Goal: Task Accomplishment & Management: Use online tool/utility

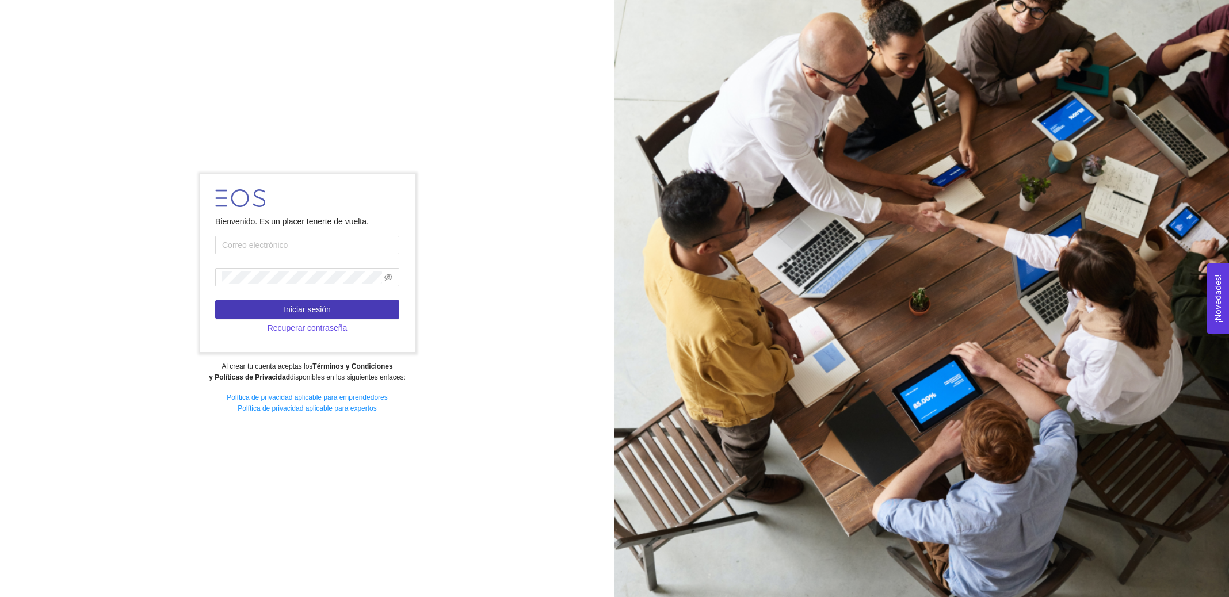
type input "[EMAIL_ADDRESS][DOMAIN_NAME]"
click at [341, 308] on button "Iniciar sesión" at bounding box center [307, 309] width 184 height 18
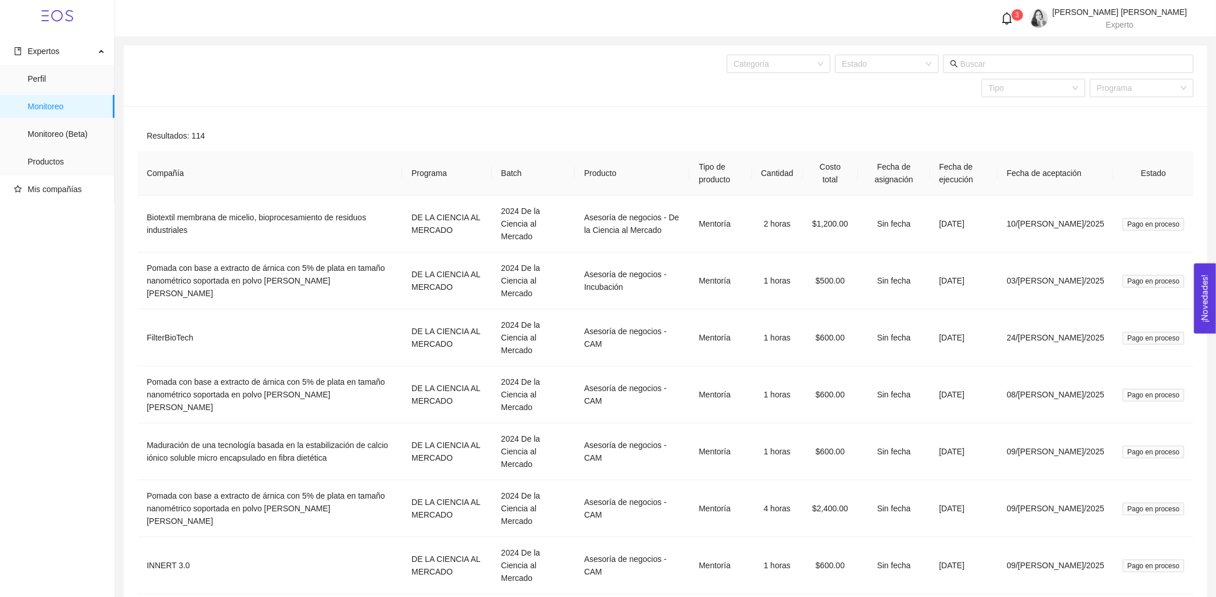
click at [1013, 20] on icon "bell" at bounding box center [1007, 18] width 13 height 13
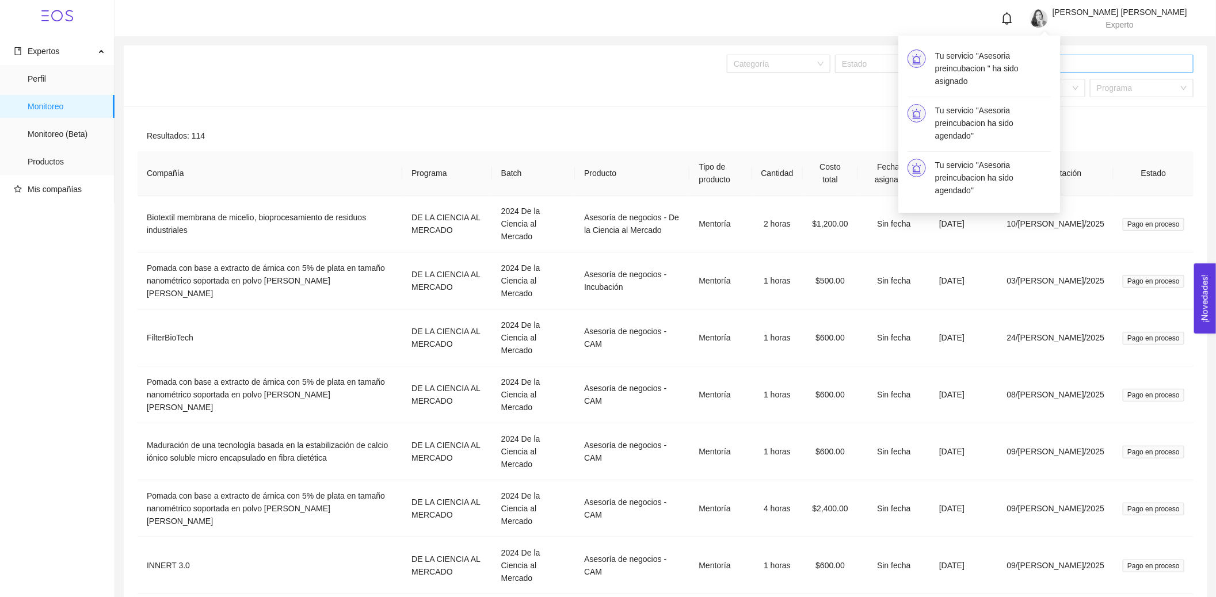
click at [1140, 62] on input "text" at bounding box center [1074, 64] width 226 height 13
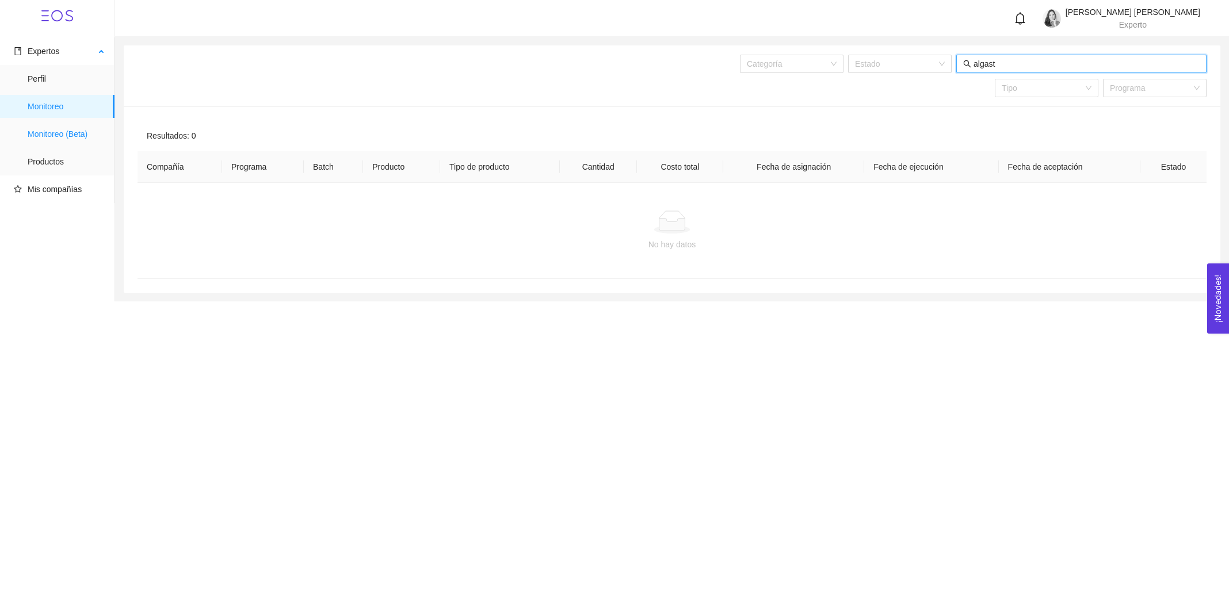
type input "algast"
click at [75, 137] on span "Monitoreo (Beta)" at bounding box center [67, 134] width 78 height 23
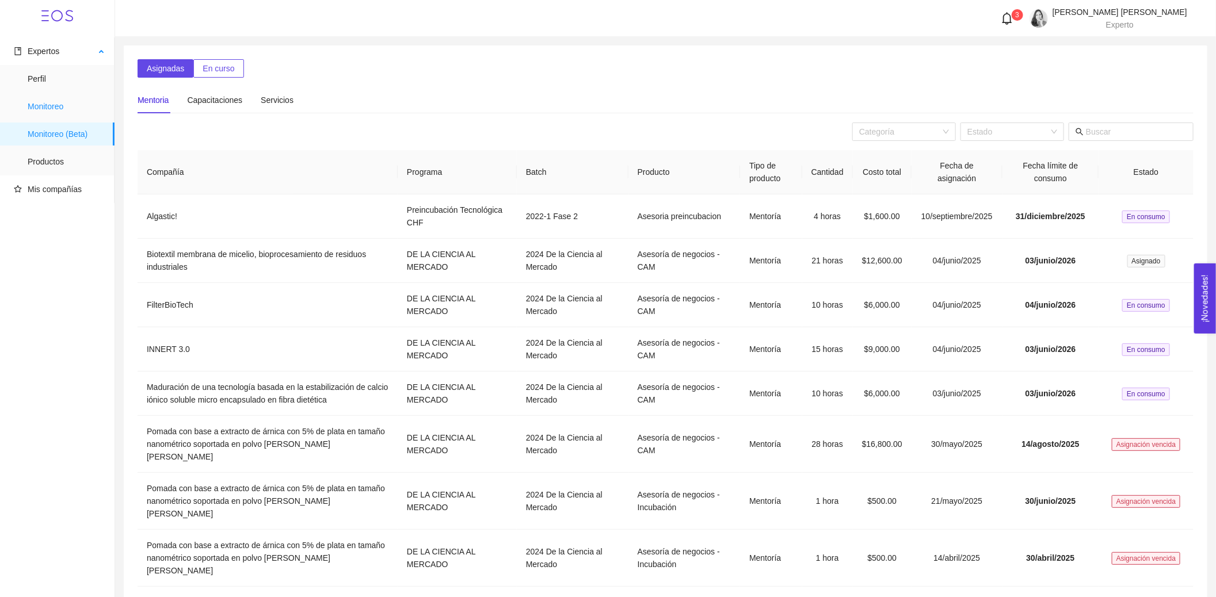
click at [73, 108] on span "Monitoreo" at bounding box center [67, 106] width 78 height 23
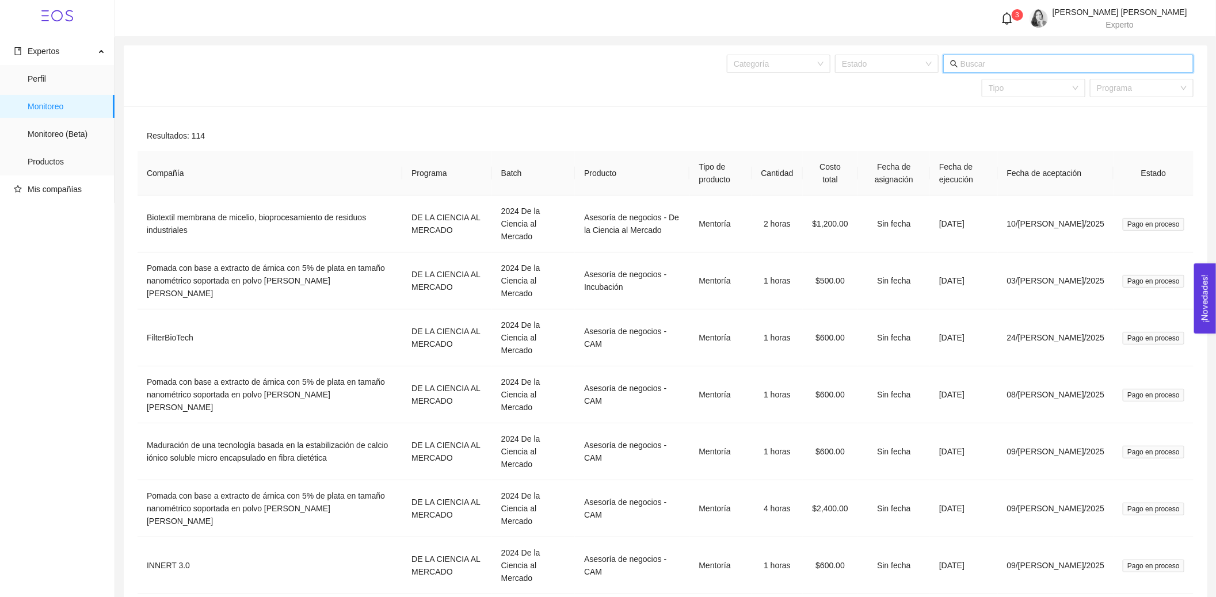
click at [1017, 65] on input "text" at bounding box center [1074, 64] width 226 height 13
click at [932, 65] on div "Estado" at bounding box center [887, 64] width 104 height 18
type input "a"
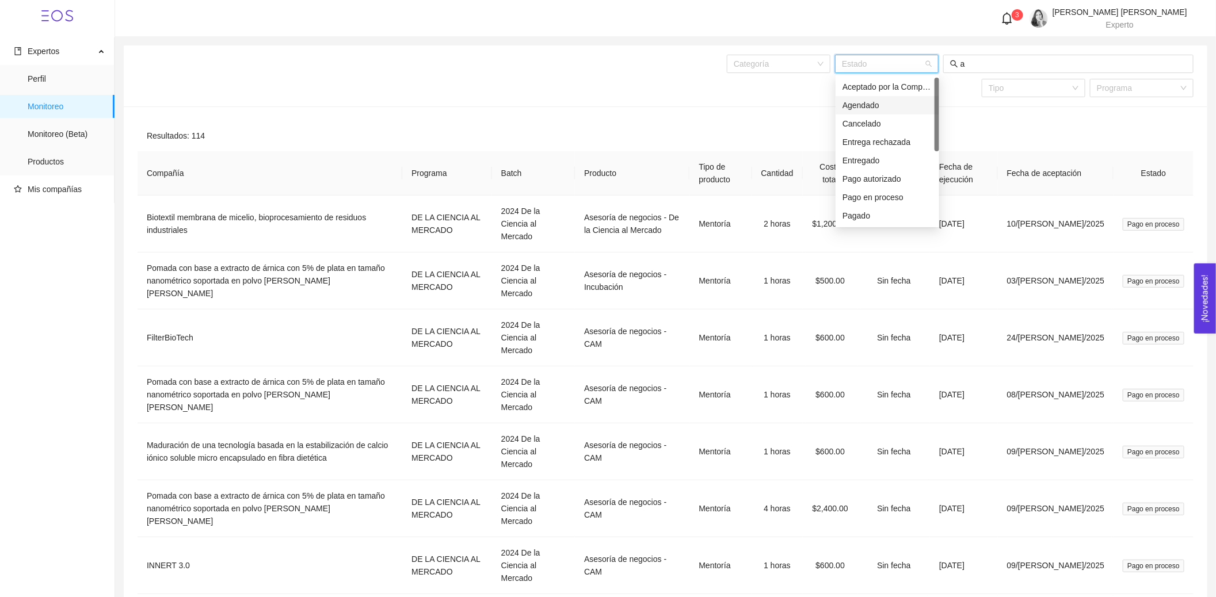
click at [908, 106] on div "Agendado" at bounding box center [888, 105] width 90 height 13
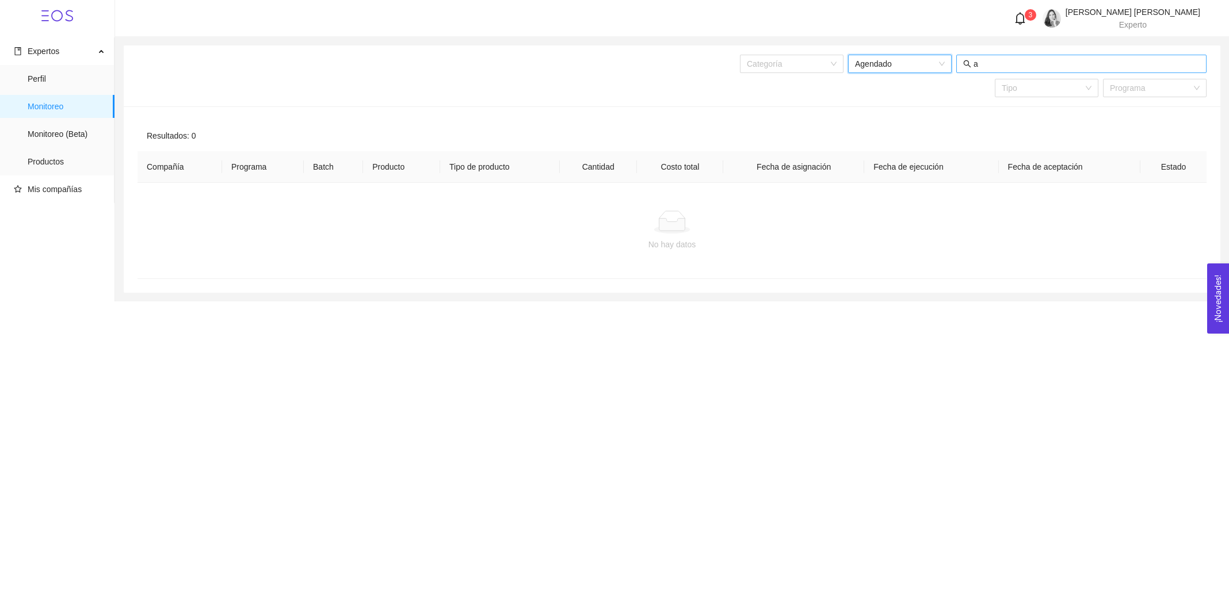
click at [1058, 69] on input "a" at bounding box center [1087, 64] width 226 height 13
click at [81, 131] on span "Monitoreo (Beta)" at bounding box center [67, 134] width 78 height 23
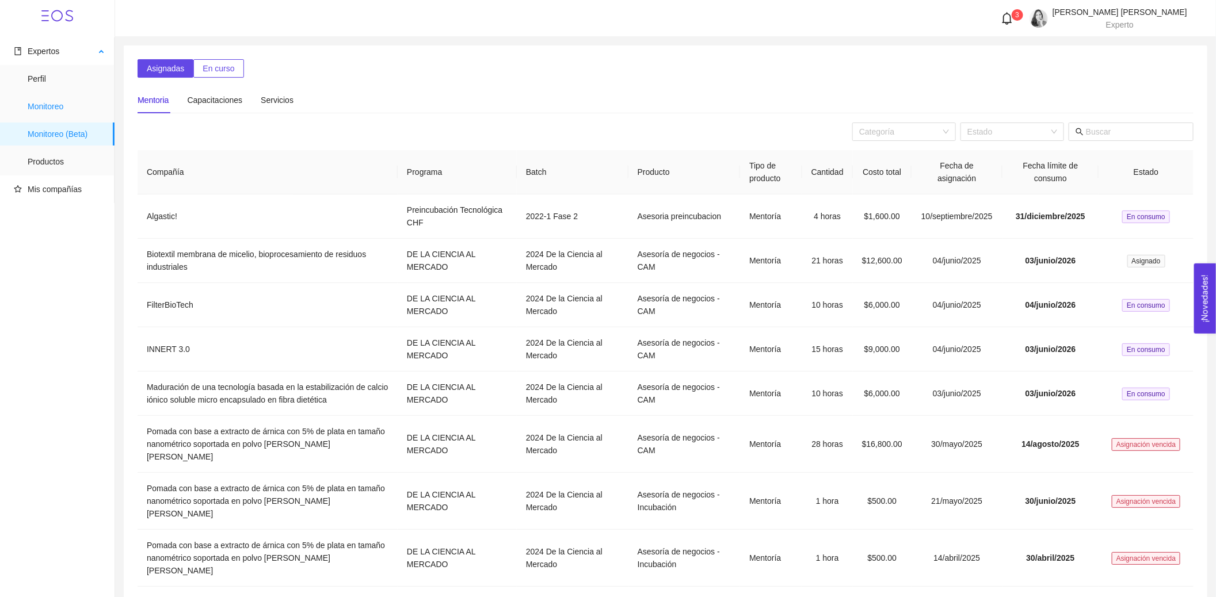
click at [80, 105] on span "Monitoreo" at bounding box center [67, 106] width 78 height 23
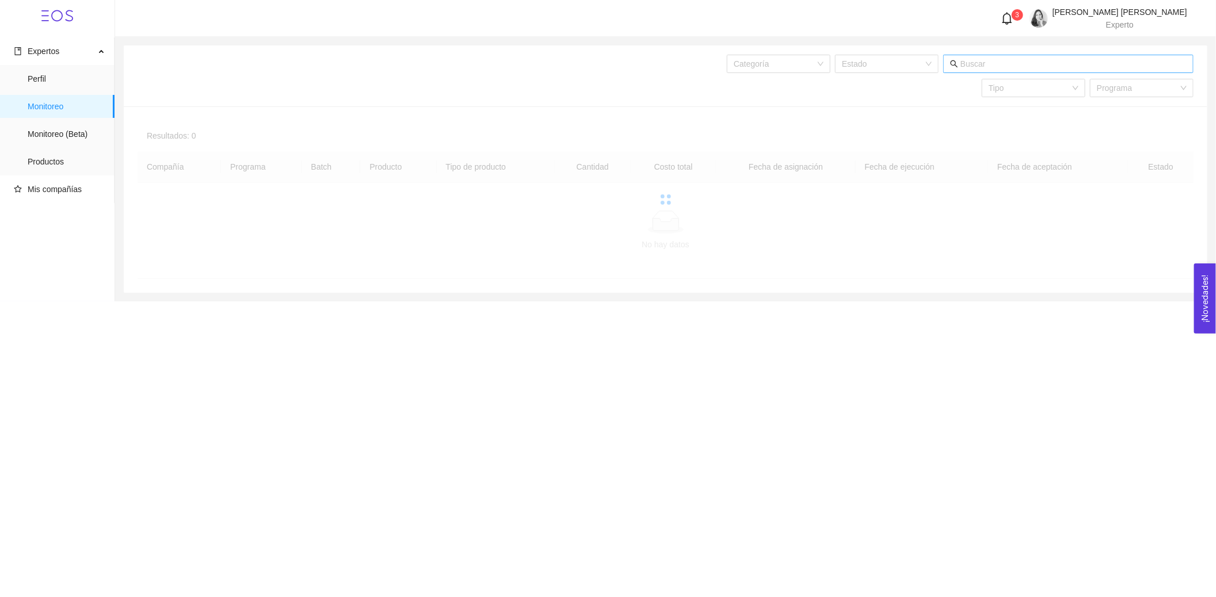
click at [1017, 63] on input "text" at bounding box center [1074, 64] width 226 height 13
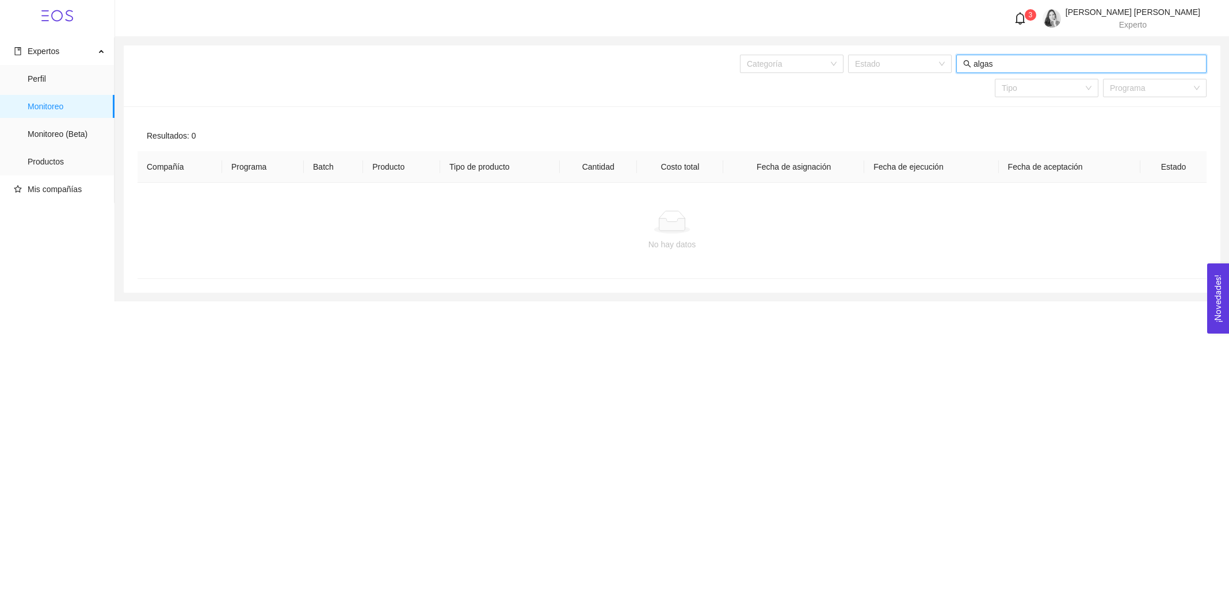
type input "alga"
click at [989, 63] on input "alga" at bounding box center [1087, 64] width 226 height 13
click at [943, 63] on div "Estado" at bounding box center [900, 64] width 104 height 18
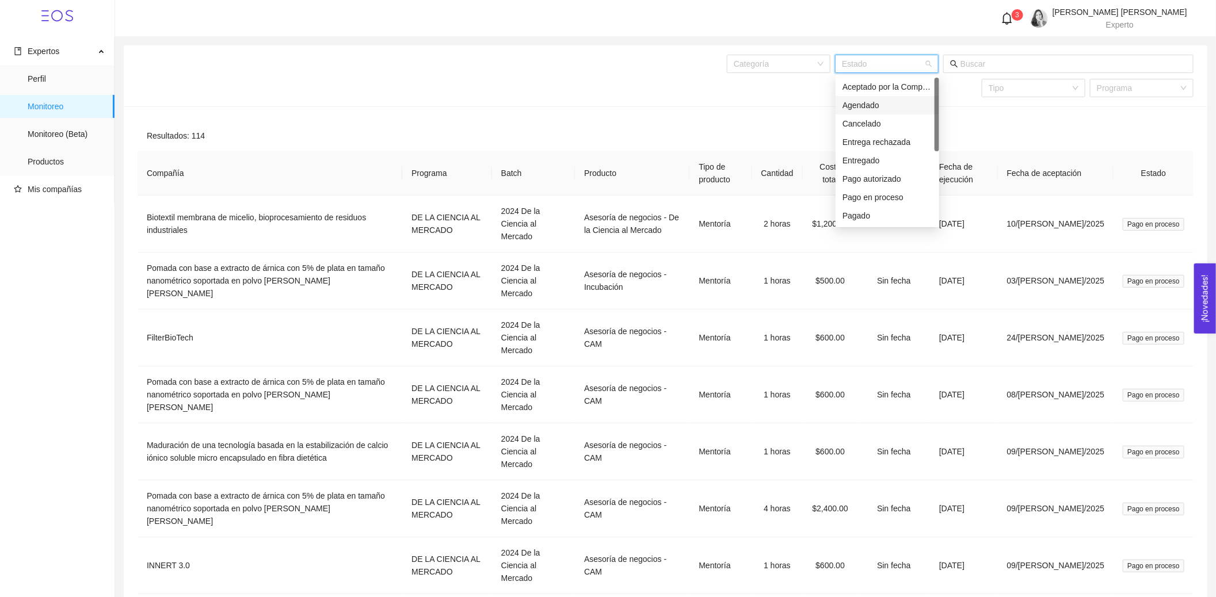
click at [876, 101] on div "Agendado" at bounding box center [888, 105] width 90 height 13
